Goal: Information Seeking & Learning: Learn about a topic

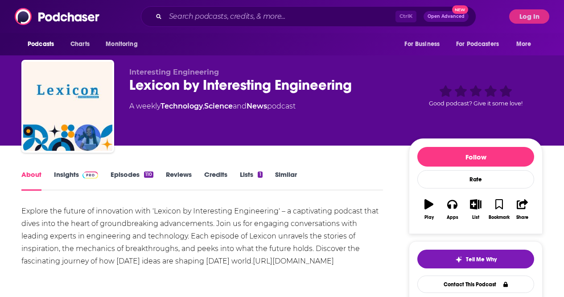
click at [293, 7] on div "Ctrl K Open Advanced New" at bounding box center [308, 16] width 335 height 21
click at [292, 12] on input "Search podcasts, credits, & more..." at bounding box center [280, 16] width 230 height 14
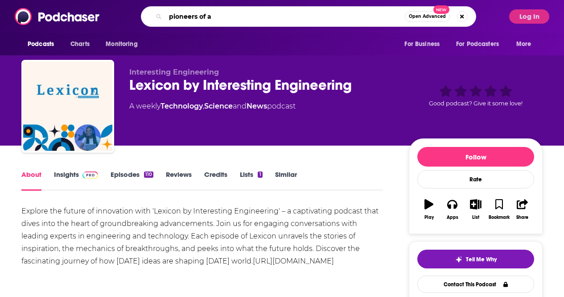
type input "pioneers of ai"
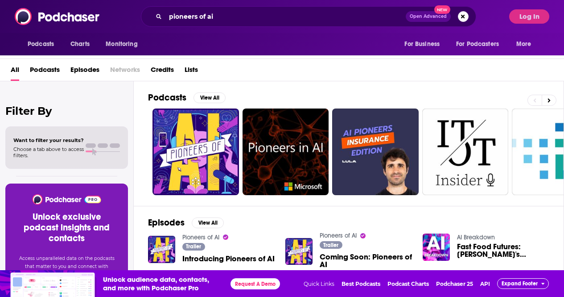
scroll to position [27, 0]
click at [48, 72] on span "Podcasts" at bounding box center [45, 71] width 30 height 18
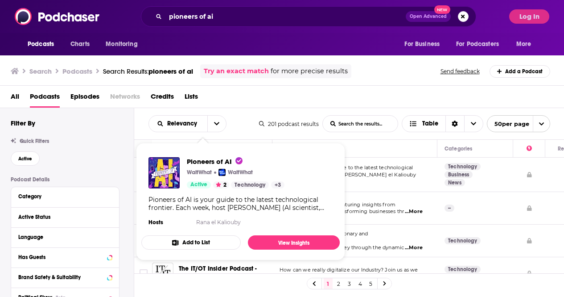
click at [203, 176] on div "Pioneers of AI WaitWhat WaitWhat Active 2 Technology + 3" at bounding box center [236, 172] width 98 height 31
click at [281, 240] on link "View Insights" at bounding box center [294, 242] width 92 height 14
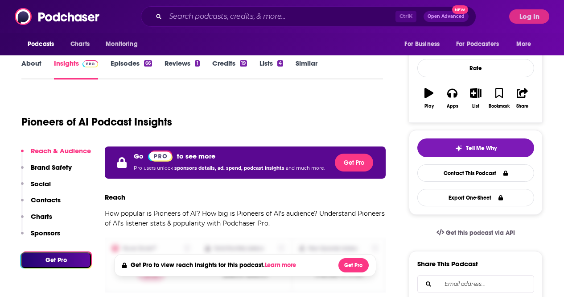
scroll to position [112, 0]
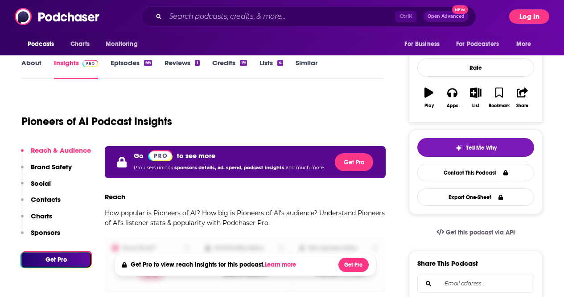
click at [536, 16] on button "Log In" at bounding box center [529, 16] width 40 height 14
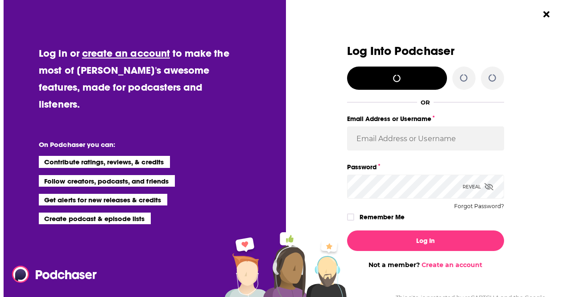
scroll to position [0, 0]
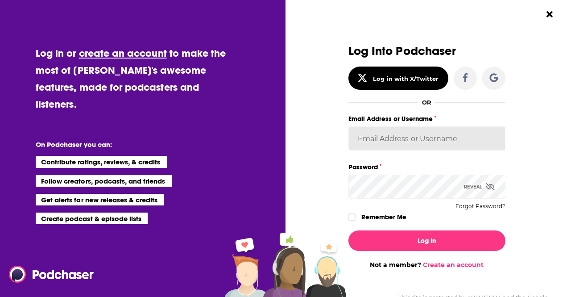
type input "[EMAIL_ADDRESS][DOMAIN_NAME]"
click at [399, 137] on input "[EMAIL_ADDRESS][DOMAIN_NAME]" at bounding box center [426, 138] width 157 height 24
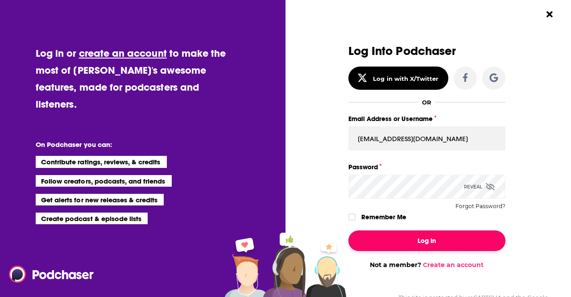
click at [384, 239] on button "Log In" at bounding box center [426, 240] width 157 height 21
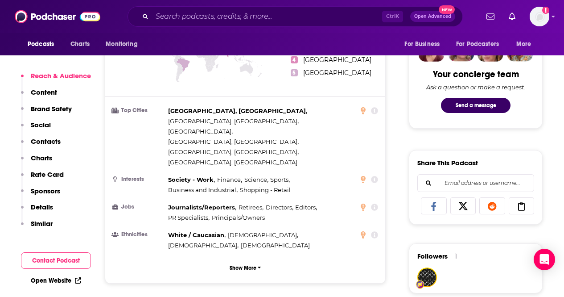
scroll to position [443, 0]
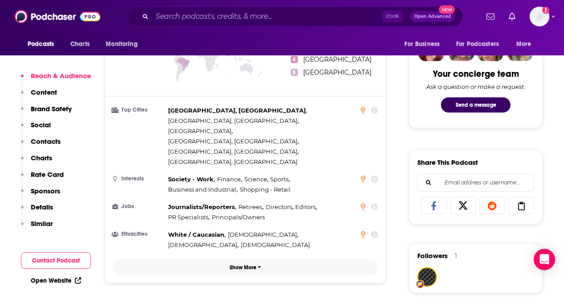
click at [240, 264] on p "Show More" at bounding box center [243, 267] width 27 height 6
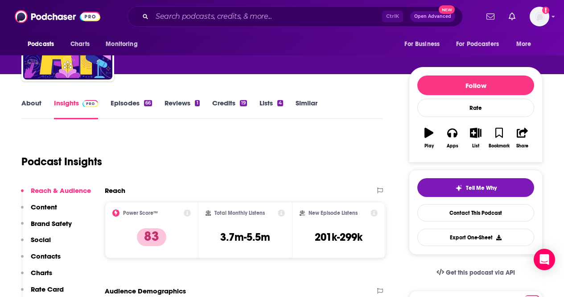
scroll to position [71, 0]
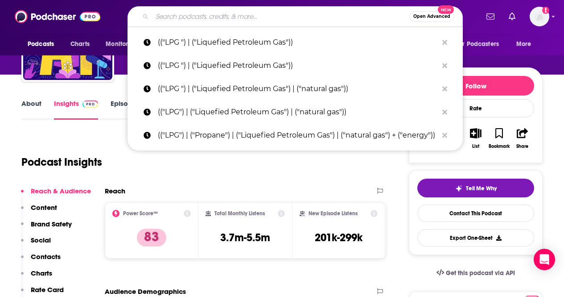
click at [218, 20] on input "Search podcasts, credits, & more..." at bounding box center [280, 16] width 257 height 14
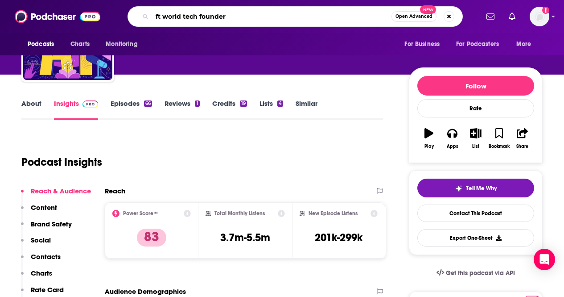
type input "ft world tech founders"
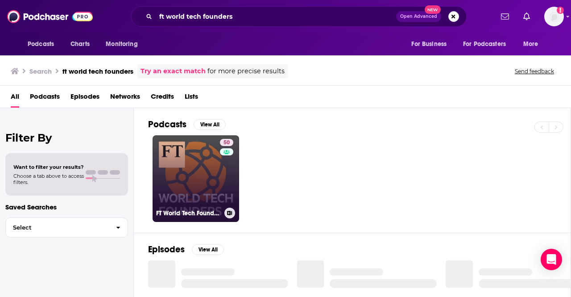
click at [197, 187] on link "50 FT World Tech Founders" at bounding box center [196, 178] width 87 height 87
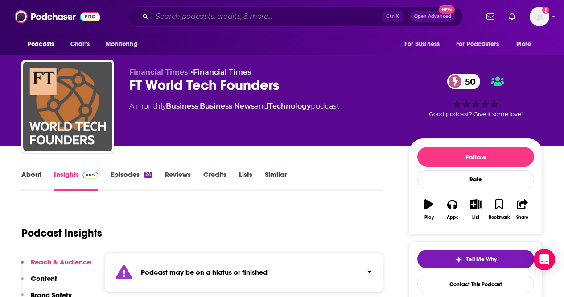
click at [235, 13] on input "Search podcasts, credits, & more..." at bounding box center [267, 16] width 230 height 14
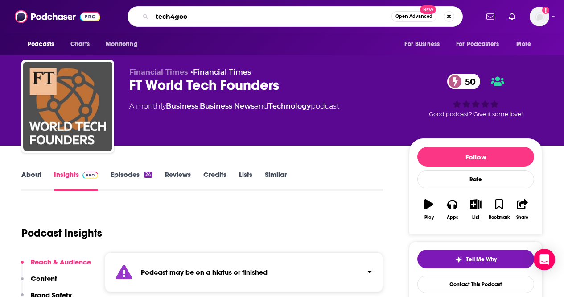
type input "tech4good"
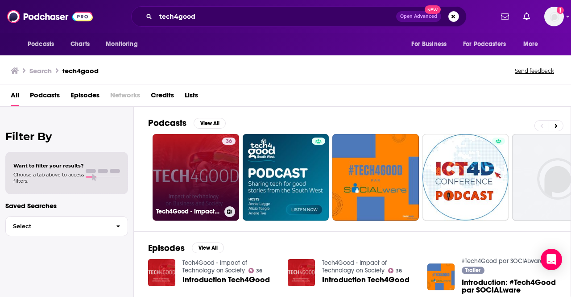
click at [190, 184] on link "36 Tech4Good - Impact of Technology on Society" at bounding box center [196, 177] width 87 height 87
